Goal: Information Seeking & Learning: Learn about a topic

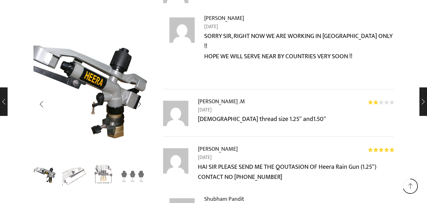
scroll to position [1890, 0]
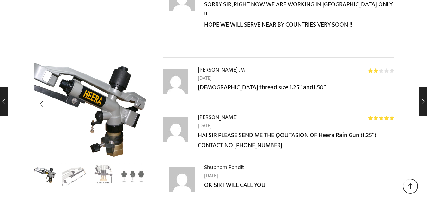
click at [115, 84] on img "1 / 4" at bounding box center [81, 110] width 158 height 158
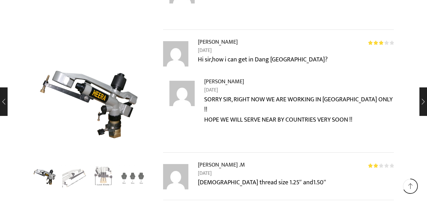
scroll to position [1764, 0]
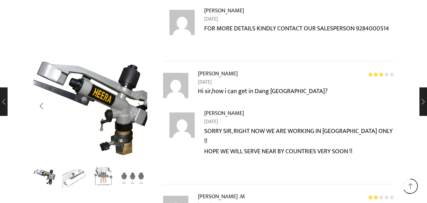
click at [91, 95] on img "1 / 4" at bounding box center [90, 108] width 158 height 158
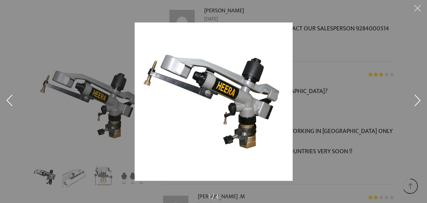
click at [67, 177] on div at bounding box center [213, 101] width 427 height 203
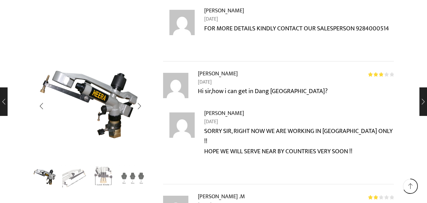
click at [54, 176] on img "1 / 4" at bounding box center [45, 176] width 26 height 26
click at [79, 177] on img "2 / 4" at bounding box center [74, 176] width 26 height 26
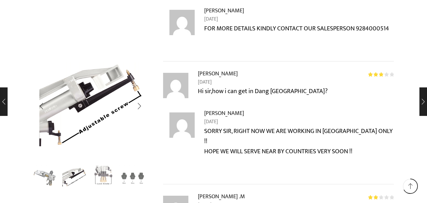
click at [97, 177] on img "3 / 4" at bounding box center [103, 176] width 26 height 26
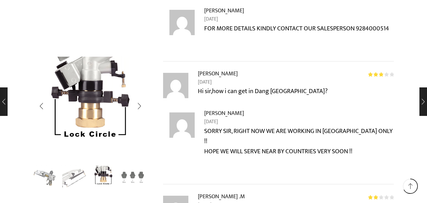
click at [127, 178] on img "4 / 4" at bounding box center [132, 176] width 26 height 26
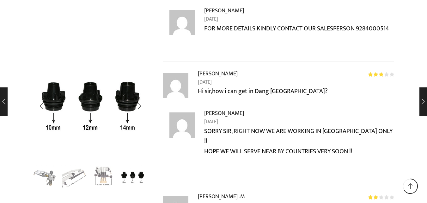
click at [132, 175] on img "4 / 4" at bounding box center [132, 176] width 26 height 26
click at [138, 175] on img "4 / 4" at bounding box center [132, 176] width 26 height 26
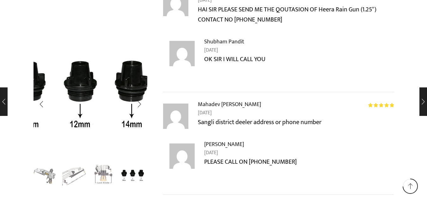
scroll to position [2017, 0]
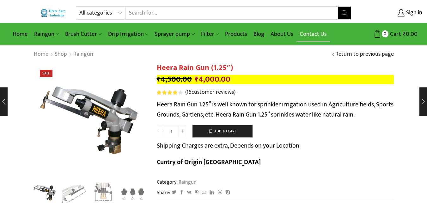
click at [316, 34] on link "Contact Us" at bounding box center [314, 34] width 34 height 15
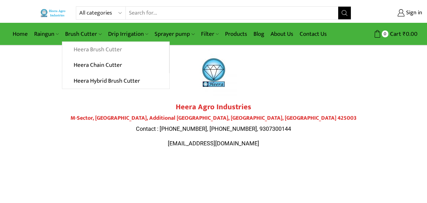
click at [86, 49] on link "Heera Brush Cutter" at bounding box center [115, 50] width 107 height 16
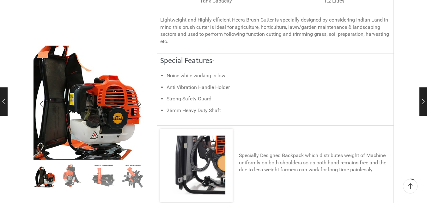
scroll to position [285, 0]
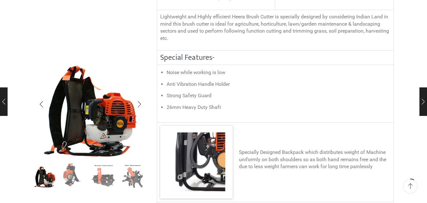
click at [71, 179] on img "2 / 8" at bounding box center [74, 175] width 26 height 26
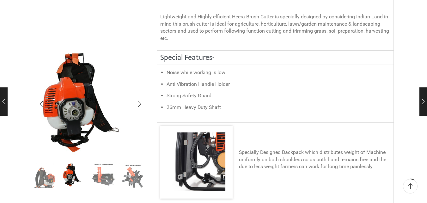
click at [95, 176] on img "3 / 8" at bounding box center [103, 175] width 26 height 26
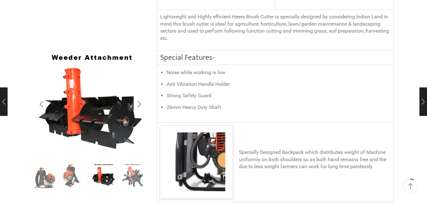
click at [130, 176] on img "4 / 8" at bounding box center [132, 175] width 26 height 26
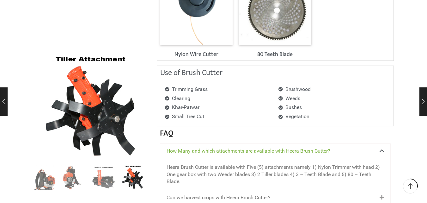
scroll to position [664, 0]
